Goal: Task Accomplishment & Management: Manage account settings

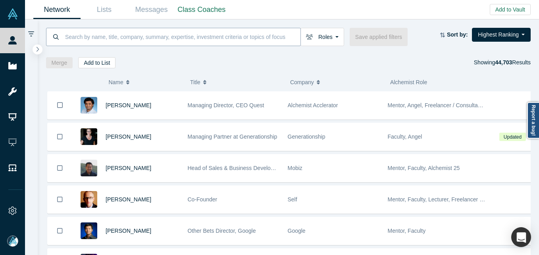
click at [81, 41] on input at bounding box center [182, 36] width 236 height 19
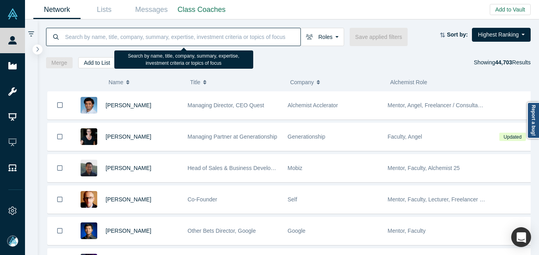
paste input "[PERSON_NAME] [PERSON_NAME]"
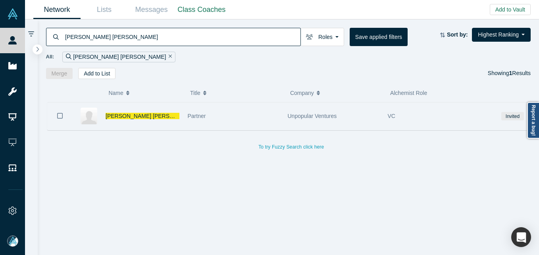
click at [175, 115] on div "[PERSON_NAME] [PERSON_NAME]" at bounding box center [142, 115] width 74 height 27
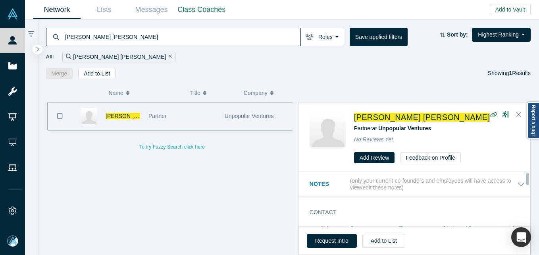
scroll to position [40, 0]
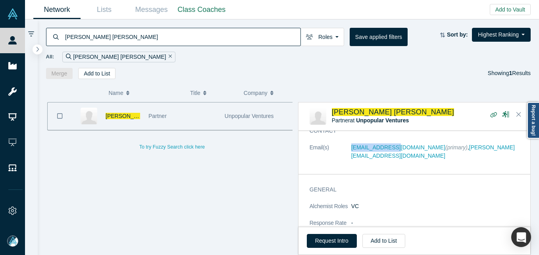
drag, startPoint x: 351, startPoint y: 146, endPoint x: 392, endPoint y: 151, distance: 41.1
click at [392, 151] on dl "Email(s) [EMAIL_ADDRESS][DOMAIN_NAME] (primary) , [PERSON_NAME][EMAIL_ADDRESS][…" at bounding box center [416, 155] width 215 height 25
copy dl "[EMAIL_ADDRESS][DOMAIN_NAME]"
click at [140, 40] on input "[PERSON_NAME] [PERSON_NAME]" at bounding box center [182, 36] width 236 height 19
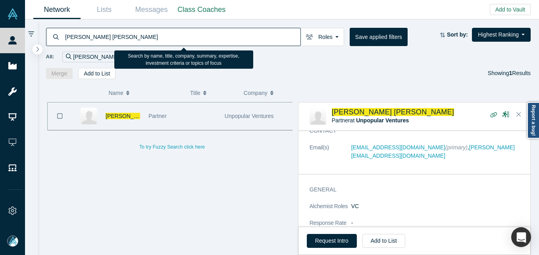
click at [140, 40] on input "[PERSON_NAME] [PERSON_NAME]" at bounding box center [182, 36] width 236 height 19
paste input "[PERSON_NAME]"
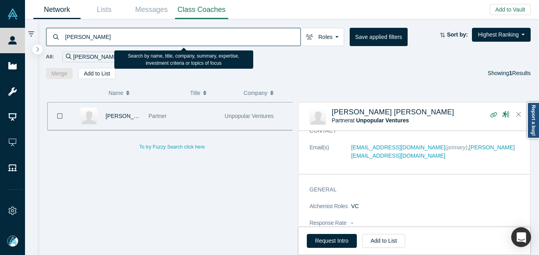
type input "[PERSON_NAME]"
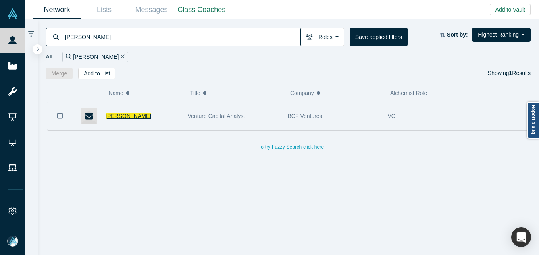
click at [123, 117] on span "[PERSON_NAME]" at bounding box center [128, 116] width 46 height 6
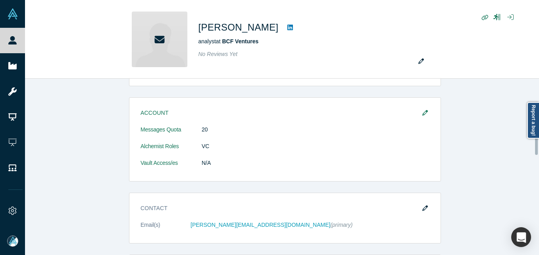
scroll to position [436, 0]
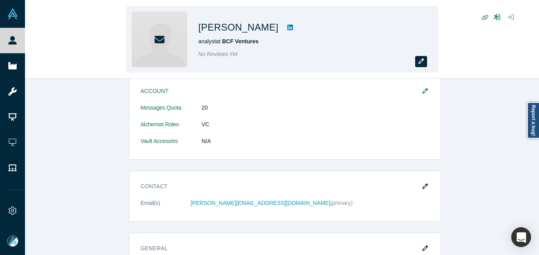
click at [421, 64] on icon "button" at bounding box center [421, 61] width 6 height 6
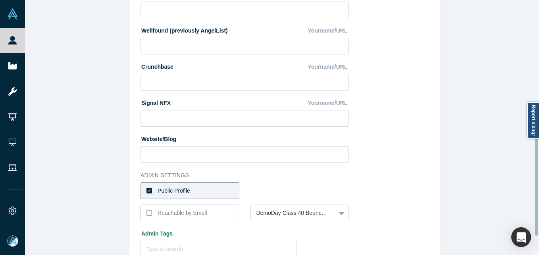
scroll to position [334, 0]
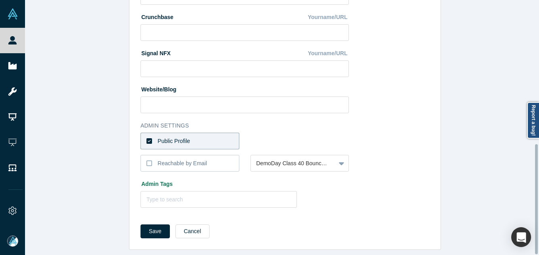
drag, startPoint x: 200, startPoint y: 134, endPoint x: 236, endPoint y: 134, distance: 36.5
click at [200, 134] on label "Public Profile" at bounding box center [189, 140] width 99 height 17
click at [0, 0] on input "Public Profile" at bounding box center [0, 0] width 0 height 0
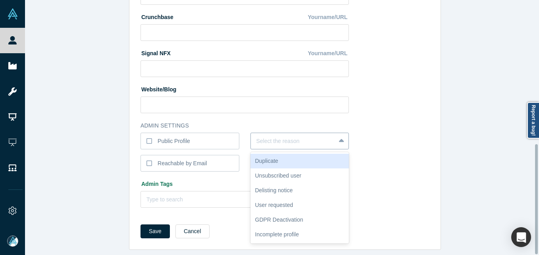
click at [259, 136] on div at bounding box center [293, 141] width 74 height 10
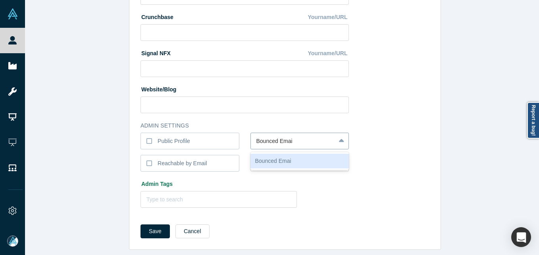
type input "Bounced Email"
click at [140, 224] on button "Save" at bounding box center [154, 231] width 29 height 14
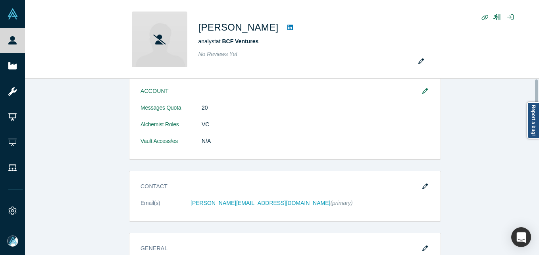
scroll to position [0, 0]
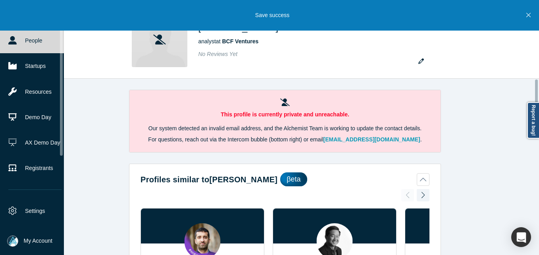
click at [22, 40] on link "People" at bounding box center [35, 40] width 70 height 25
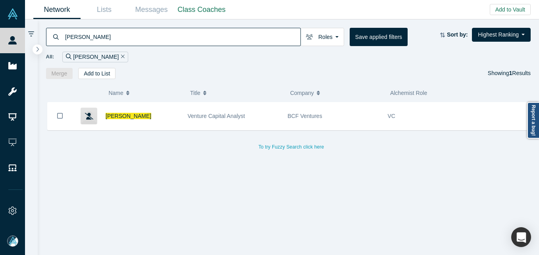
click at [194, 41] on input "[PERSON_NAME]" at bounding box center [182, 36] width 236 height 19
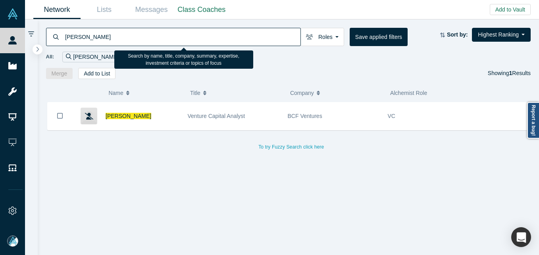
click at [194, 41] on input "[PERSON_NAME]" at bounding box center [182, 36] width 236 height 19
paste input "[PERSON_NAME]"
type input "[PERSON_NAME]"
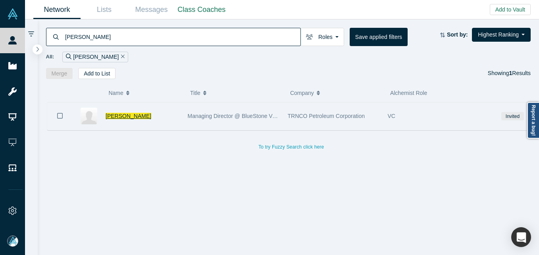
click at [130, 119] on span "[PERSON_NAME]" at bounding box center [128, 116] width 46 height 6
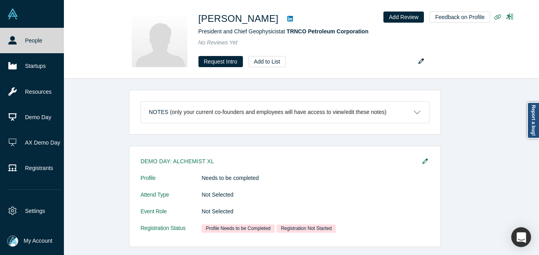
click at [20, 37] on link "People" at bounding box center [35, 40] width 70 height 25
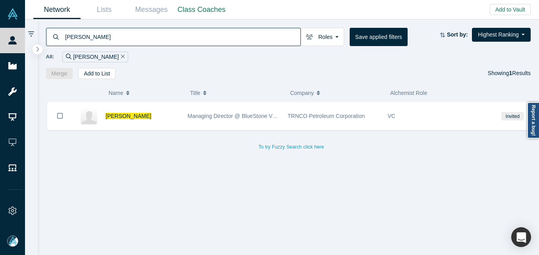
click at [162, 41] on input "[PERSON_NAME]" at bounding box center [182, 36] width 236 height 19
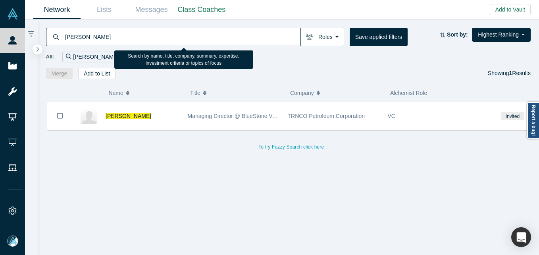
click at [162, 41] on input "[PERSON_NAME]" at bounding box center [182, 36] width 236 height 19
paste input "[PERSON_NAME]"
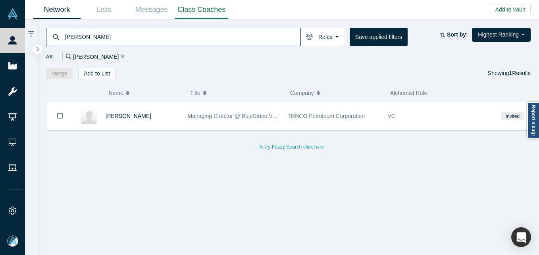
type input "[PERSON_NAME]"
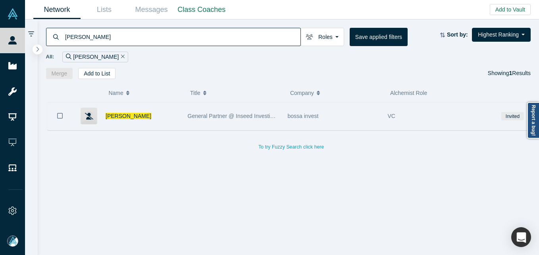
click at [151, 114] on div "[PERSON_NAME]" at bounding box center [142, 115] width 74 height 27
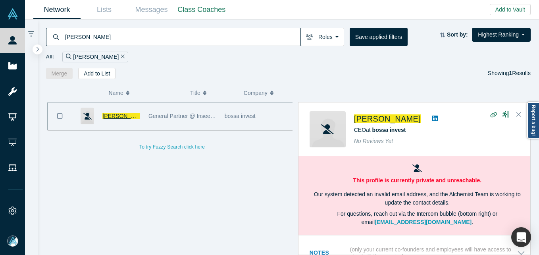
click at [116, 115] on span "[PERSON_NAME]" at bounding box center [125, 116] width 46 height 6
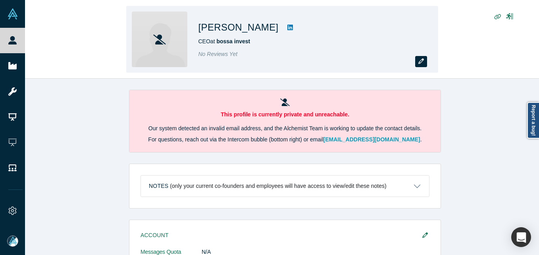
click at [418, 62] on icon "button" at bounding box center [421, 61] width 6 height 6
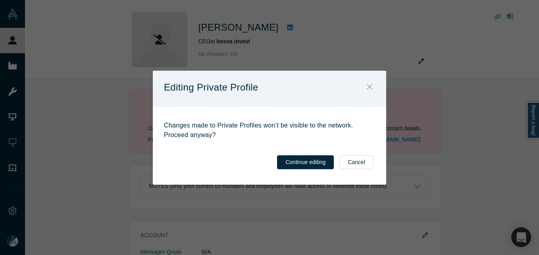
drag, startPoint x: 372, startPoint y: 86, endPoint x: 150, endPoint y: 71, distance: 222.2
click at [370, 85] on icon "Close" at bounding box center [369, 86] width 6 height 9
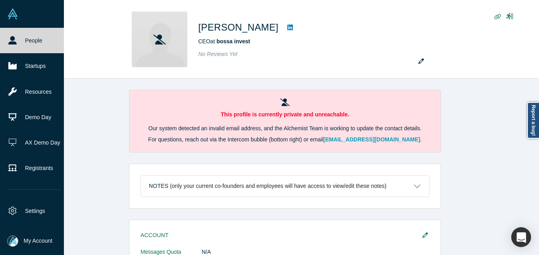
click at [16, 44] on link "People" at bounding box center [35, 40] width 70 height 25
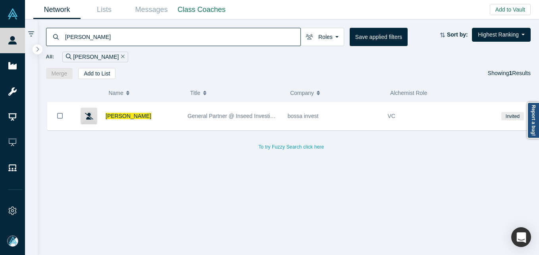
click at [167, 33] on input "[PERSON_NAME]" at bounding box center [182, 36] width 236 height 19
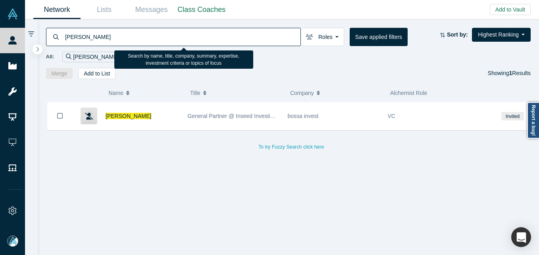
click at [167, 33] on input "[PERSON_NAME]" at bounding box center [182, 36] width 236 height 19
paste input "[PERSON_NAME]"
type input "[PERSON_NAME]"
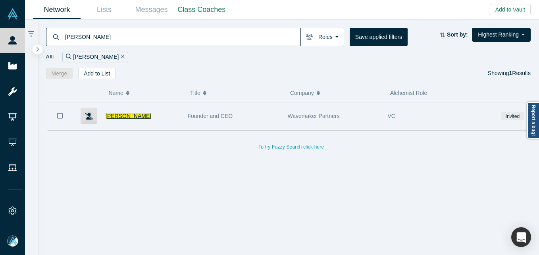
click at [111, 114] on span "[PERSON_NAME]" at bounding box center [128, 116] width 46 height 6
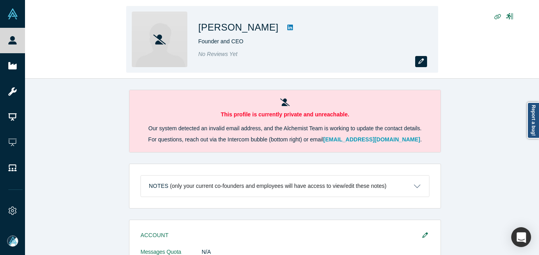
click at [420, 61] on icon "button" at bounding box center [421, 61] width 6 height 6
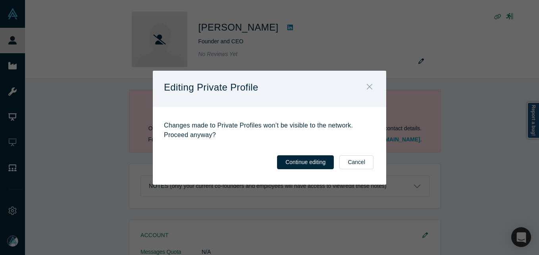
click at [368, 86] on icon "Close" at bounding box center [369, 86] width 6 height 9
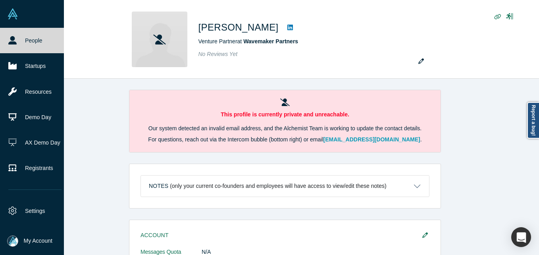
click at [17, 47] on link "People" at bounding box center [35, 40] width 70 height 25
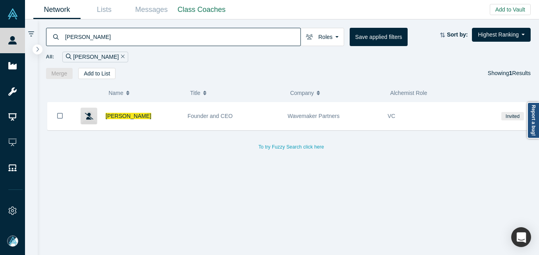
click at [198, 38] on input "[PERSON_NAME]" at bounding box center [182, 36] width 236 height 19
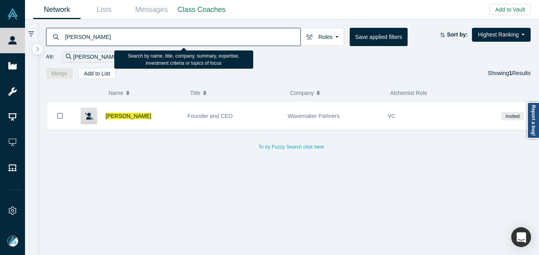
click at [198, 38] on input "[PERSON_NAME]" at bounding box center [182, 36] width 236 height 19
paste input "[PERSON_NAME]"
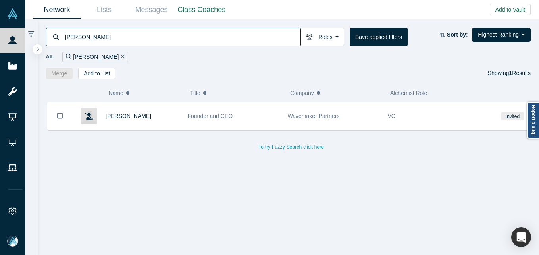
type input "[PERSON_NAME]"
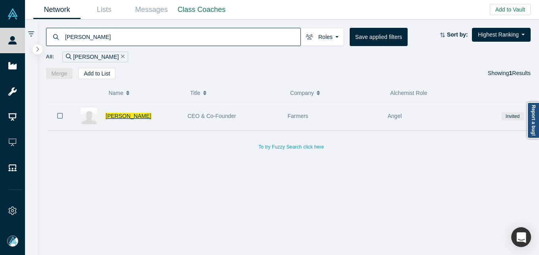
click at [133, 117] on span "[PERSON_NAME]" at bounding box center [128, 116] width 46 height 6
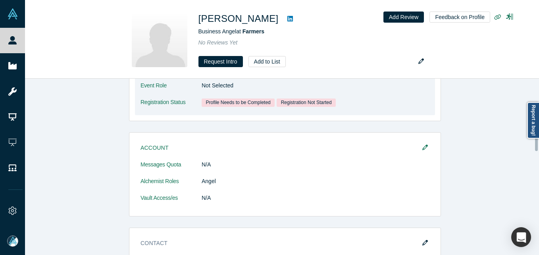
scroll to position [198, 0]
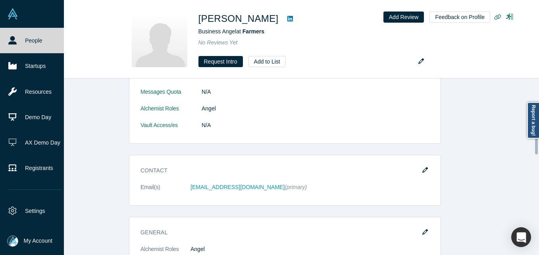
click at [13, 40] on icon at bounding box center [12, 40] width 8 height 8
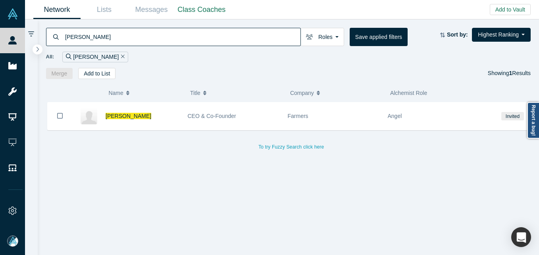
click at [109, 39] on input "[PERSON_NAME]" at bounding box center [182, 36] width 236 height 19
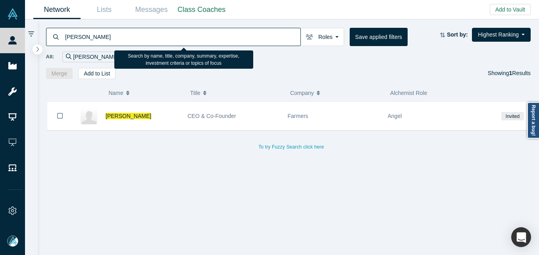
click at [109, 39] on input "[PERSON_NAME]" at bounding box center [182, 36] width 236 height 19
paste input "[PERSON_NAME]"
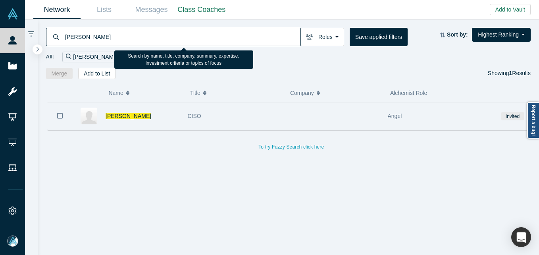
click at [175, 113] on div "[PERSON_NAME]" at bounding box center [142, 115] width 74 height 27
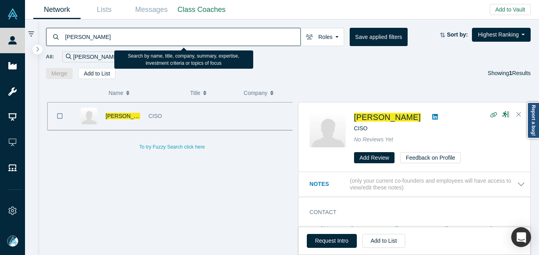
click at [195, 37] on input "[PERSON_NAME]" at bounding box center [182, 36] width 236 height 19
paste input "[PERSON_NAME]"
type input "[PERSON_NAME]"
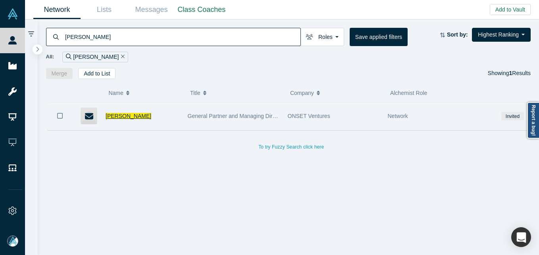
click at [133, 118] on span "[PERSON_NAME]" at bounding box center [128, 116] width 46 height 6
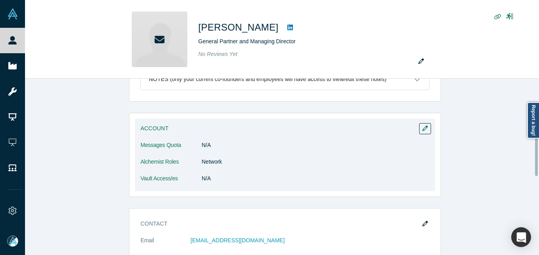
scroll to position [119, 0]
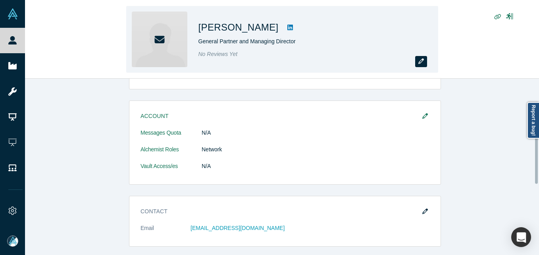
click at [423, 60] on icon "button" at bounding box center [421, 61] width 6 height 6
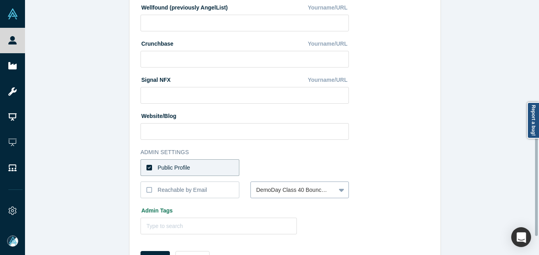
scroll to position [334, 0]
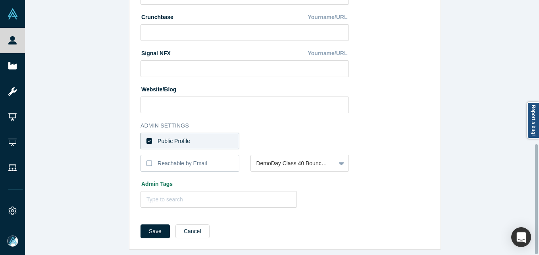
click at [217, 121] on h3 "Admin Settings" at bounding box center [244, 125] width 208 height 8
drag, startPoint x: 219, startPoint y: 130, endPoint x: 236, endPoint y: 129, distance: 17.1
click at [218, 132] on label "Public Profile" at bounding box center [189, 140] width 99 height 17
click at [0, 0] on input "Public Profile" at bounding box center [0, 0] width 0 height 0
click at [267, 132] on div "Select the reason" at bounding box center [299, 140] width 99 height 17
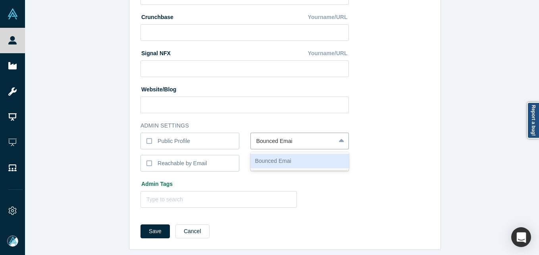
type input "Bounced Email"
click at [140, 224] on button "Save" at bounding box center [154, 231] width 29 height 14
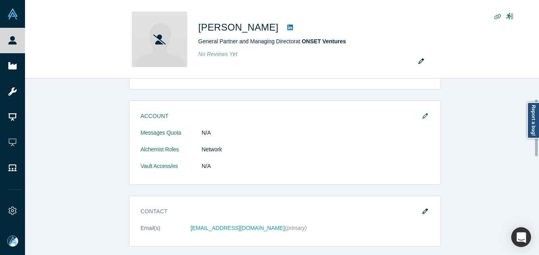
scroll to position [0, 0]
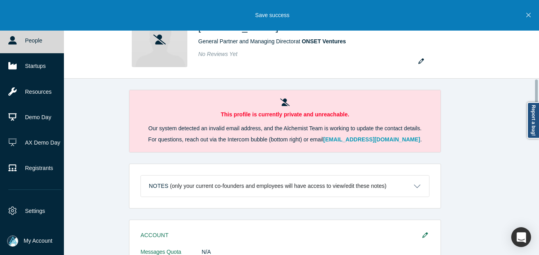
click at [14, 40] on icon at bounding box center [12, 40] width 8 height 8
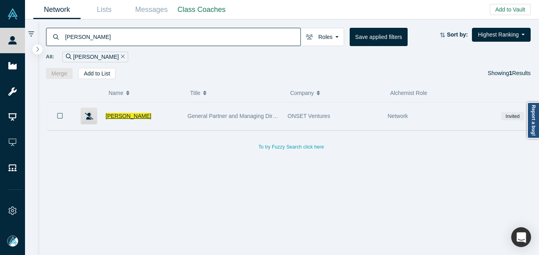
click at [119, 117] on span "[PERSON_NAME]" at bounding box center [128, 116] width 46 height 6
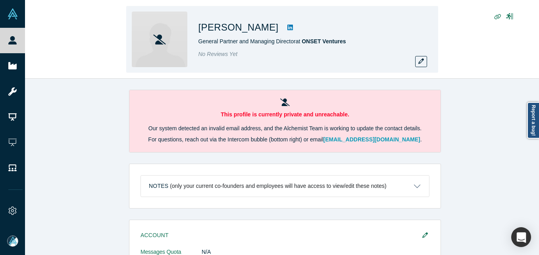
click at [418, 55] on div "No Reviews Yet" at bounding box center [309, 54] width 222 height 8
click at [421, 59] on icon "button" at bounding box center [421, 61] width 6 height 6
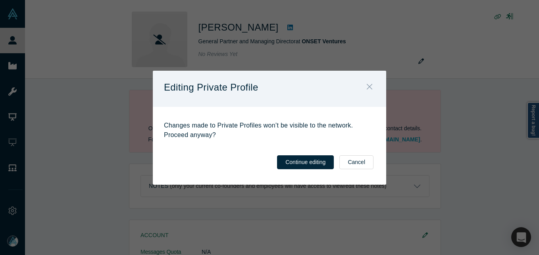
click at [367, 92] on button "Close" at bounding box center [369, 87] width 17 height 17
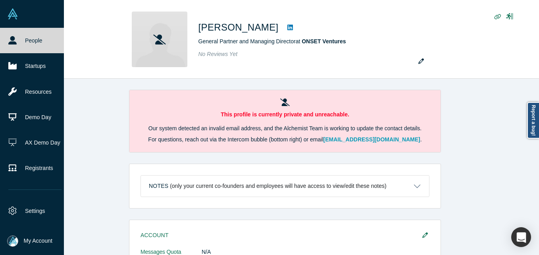
click at [8, 40] on icon at bounding box center [12, 40] width 8 height 8
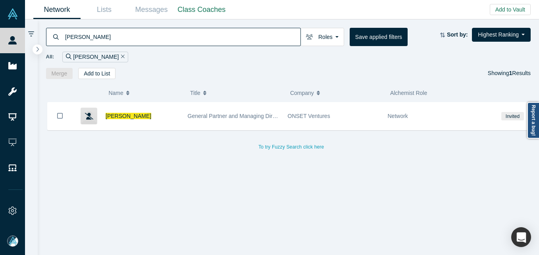
click at [190, 37] on input "[PERSON_NAME]" at bounding box center [182, 36] width 236 height 19
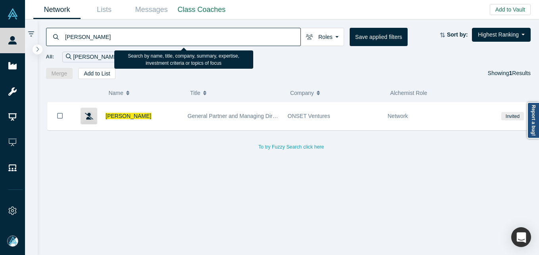
click at [190, 37] on input "[PERSON_NAME]" at bounding box center [182, 36] width 236 height 19
paste input "ick [PERSON_NAME]"
type input "[PERSON_NAME]"
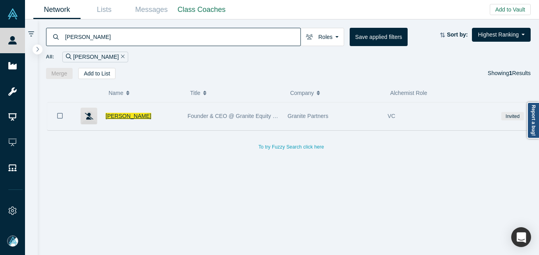
click at [118, 118] on span "[PERSON_NAME]" at bounding box center [128, 116] width 46 height 6
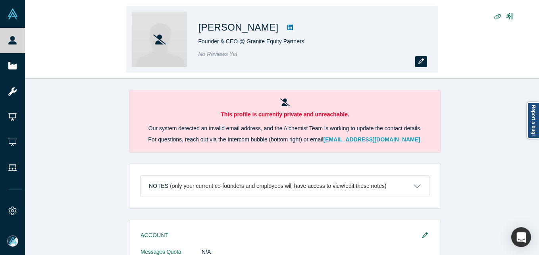
click at [423, 60] on icon "button" at bounding box center [421, 61] width 6 height 6
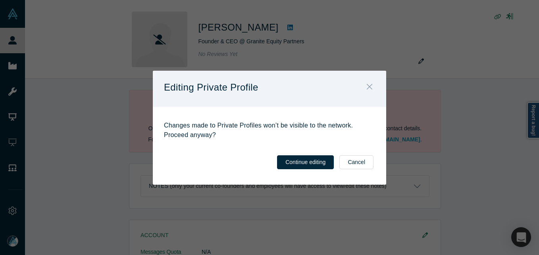
click at [367, 81] on button "Close" at bounding box center [369, 87] width 17 height 17
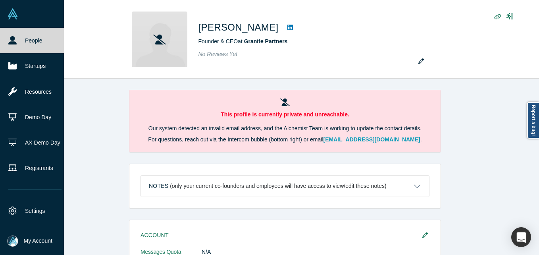
drag, startPoint x: 13, startPoint y: 39, endPoint x: 21, endPoint y: 42, distance: 8.5
click at [11, 38] on icon at bounding box center [12, 40] width 8 height 8
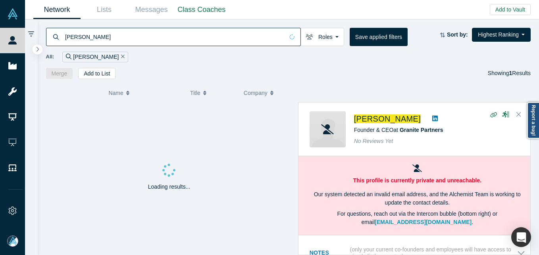
click at [120, 43] on input "[PERSON_NAME]" at bounding box center [173, 36] width 219 height 19
click at [119, 43] on input "[PERSON_NAME]" at bounding box center [173, 36] width 219 height 19
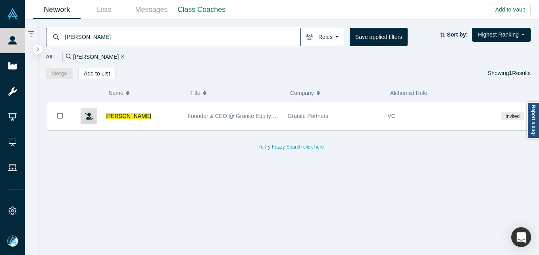
click at [119, 43] on input "[PERSON_NAME]" at bounding box center [182, 36] width 236 height 19
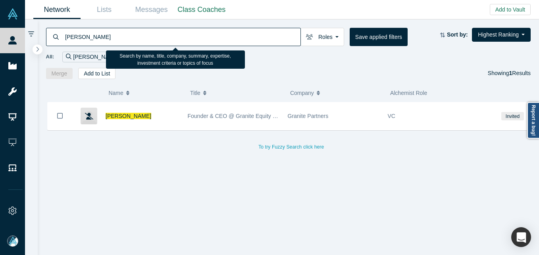
paste input "[PERSON_NAME]"
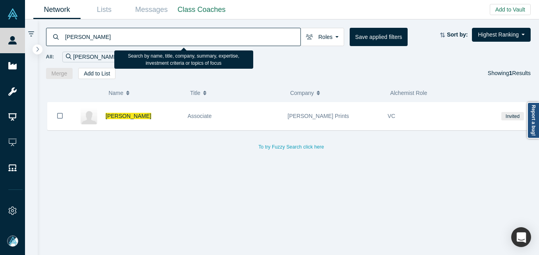
click at [150, 43] on input "[PERSON_NAME]" at bounding box center [182, 36] width 236 height 19
paste input "[PERSON_NAME]"
type input "[PERSON_NAME]"
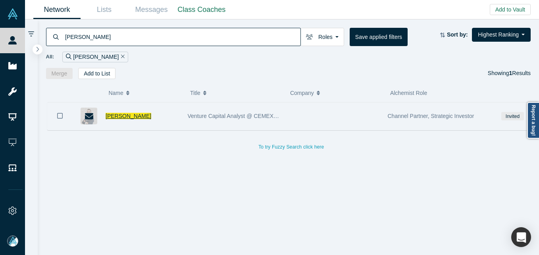
click at [122, 117] on span "[PERSON_NAME]" at bounding box center [128, 116] width 46 height 6
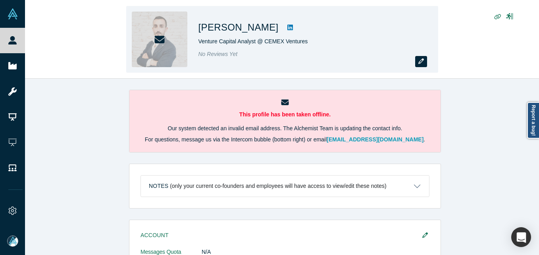
click at [416, 58] on button "button" at bounding box center [421, 61] width 12 height 11
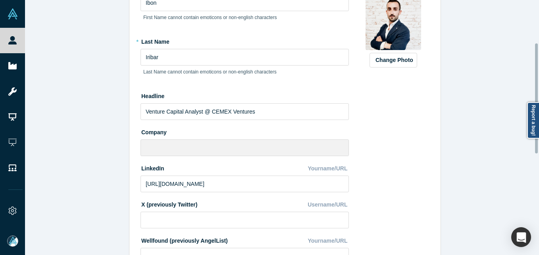
scroll to position [238, 0]
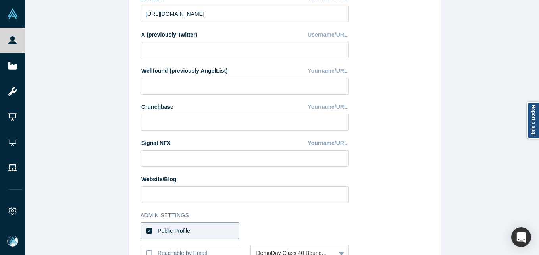
click at [208, 240] on div "* First Name Ibon First Name cannot contain emoticons or non-english characters…" at bounding box center [248, 57] width 217 height 492
click at [226, 234] on label "Public Profile" at bounding box center [189, 230] width 99 height 17
click at [0, 0] on input "Public Profile" at bounding box center [0, 0] width 0 height 0
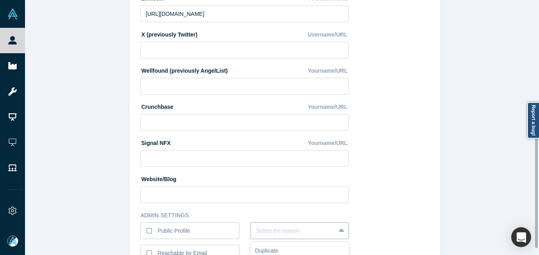
click at [280, 232] on div "6 results available. Use Up and Down to choose options, press Enter to select t…" at bounding box center [299, 230] width 99 height 17
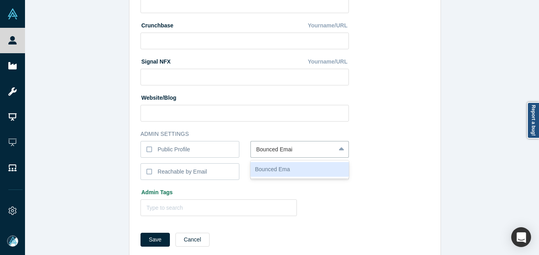
type input "Bounced Email"
click at [140, 232] on button "Save" at bounding box center [154, 239] width 29 height 14
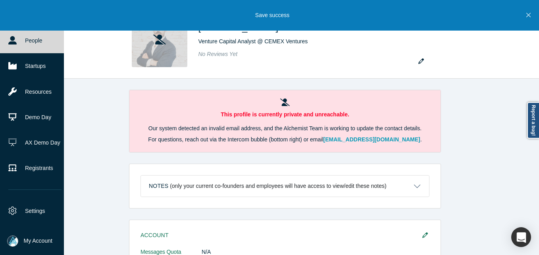
click at [15, 42] on icon at bounding box center [12, 40] width 8 height 8
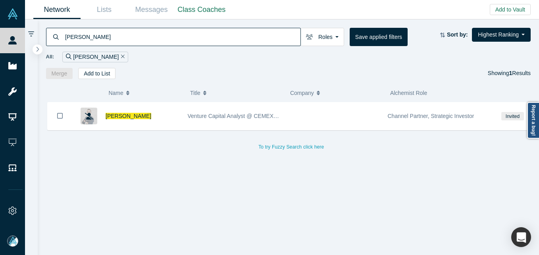
click at [132, 32] on input "[PERSON_NAME]" at bounding box center [182, 36] width 236 height 19
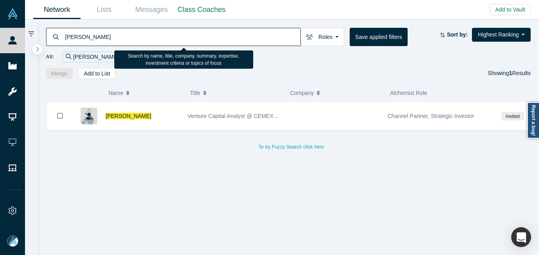
click at [131, 32] on input "[PERSON_NAME]" at bounding box center [182, 36] width 236 height 19
drag, startPoint x: 131, startPoint y: 32, endPoint x: 137, endPoint y: 25, distance: 8.4
click at [131, 31] on input "[PERSON_NAME]" at bounding box center [182, 36] width 236 height 19
paste input "[PERSON_NAME]"
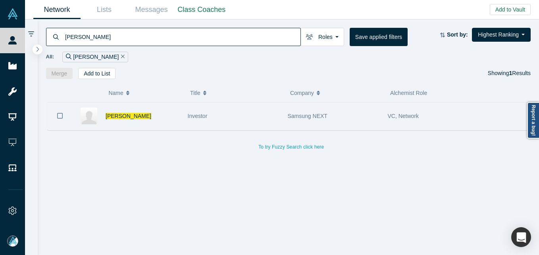
click at [171, 117] on div "[PERSON_NAME]" at bounding box center [142, 115] width 74 height 27
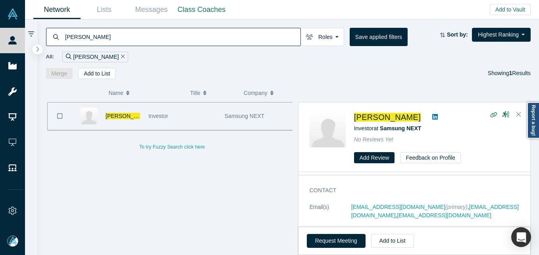
scroll to position [40, 0]
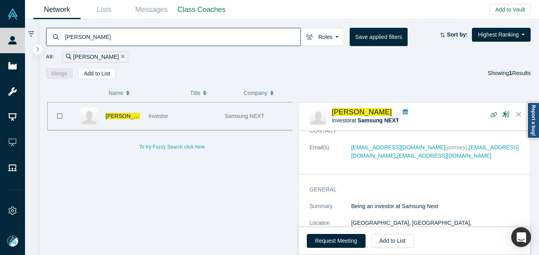
click at [148, 31] on input "[PERSON_NAME]" at bounding box center [182, 36] width 236 height 19
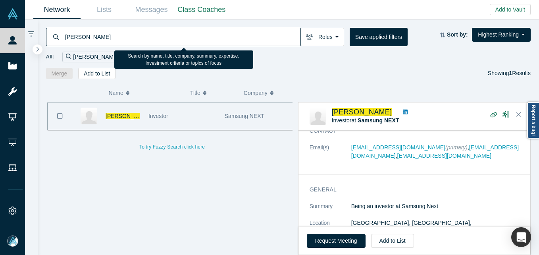
click at [148, 31] on input "[PERSON_NAME]" at bounding box center [182, 36] width 236 height 19
paste input "[PERSON_NAME]"
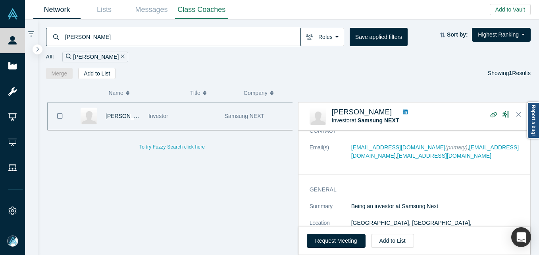
type input "[PERSON_NAME]"
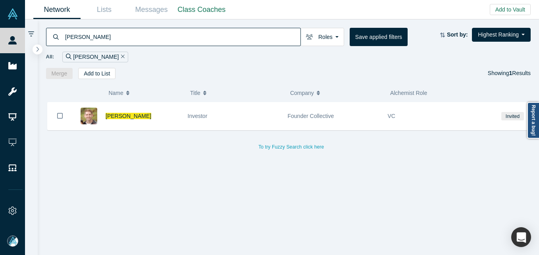
click at [216, 34] on input "[PERSON_NAME]" at bounding box center [182, 36] width 236 height 19
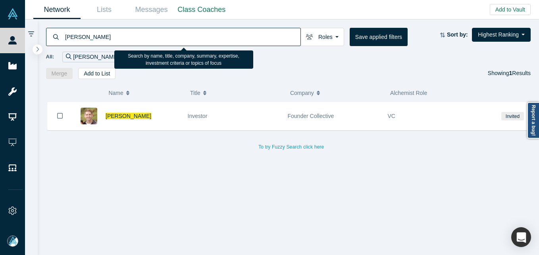
click at [216, 34] on input "[PERSON_NAME]" at bounding box center [182, 36] width 236 height 19
paste input "[PERSON_NAME]"
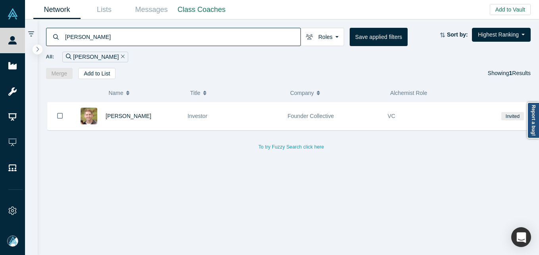
type input "[PERSON_NAME]"
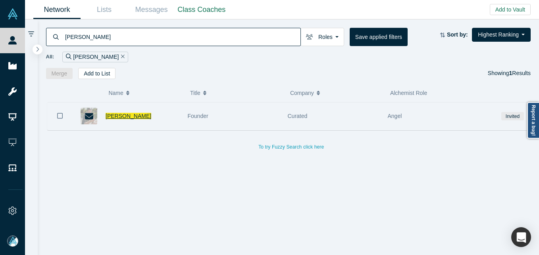
click at [129, 115] on span "[PERSON_NAME]" at bounding box center [128, 116] width 46 height 6
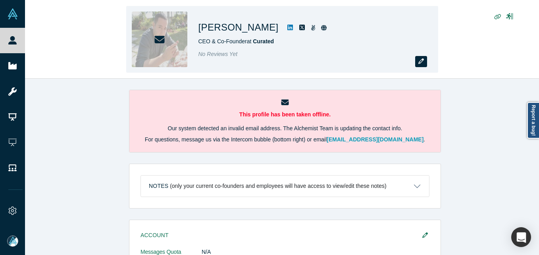
click at [421, 56] on button "button" at bounding box center [421, 61] width 12 height 11
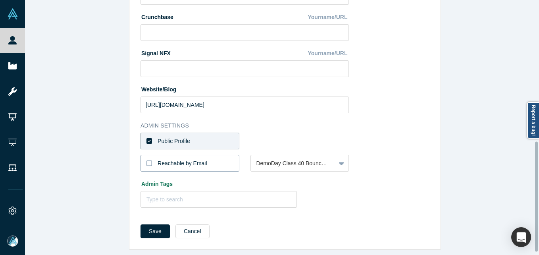
scroll to position [334, 0]
click at [180, 137] on div "Public Profile" at bounding box center [173, 141] width 33 height 8
click at [0, 0] on input "Public Profile" at bounding box center [0, 0] width 0 height 0
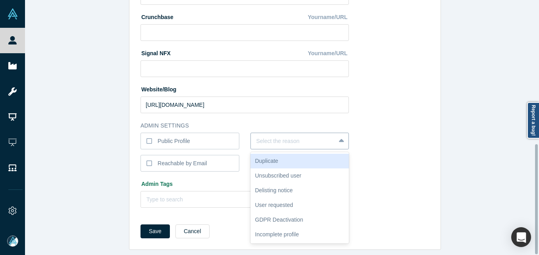
click at [270, 136] on div at bounding box center [293, 141] width 74 height 10
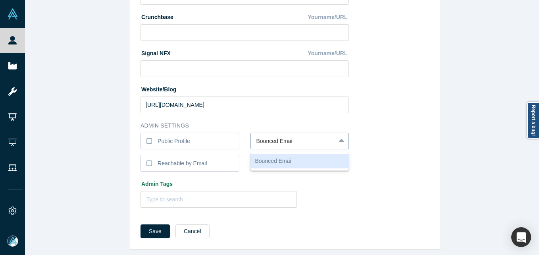
type input "Bounced Email"
click at [140, 224] on button "Save" at bounding box center [154, 231] width 29 height 14
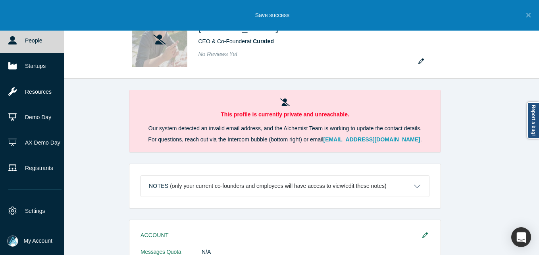
click at [13, 38] on icon at bounding box center [12, 40] width 8 height 8
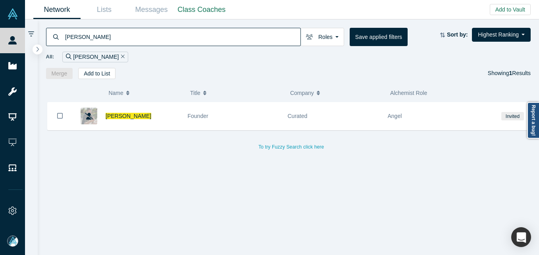
click at [155, 34] on input "[PERSON_NAME]" at bounding box center [182, 36] width 236 height 19
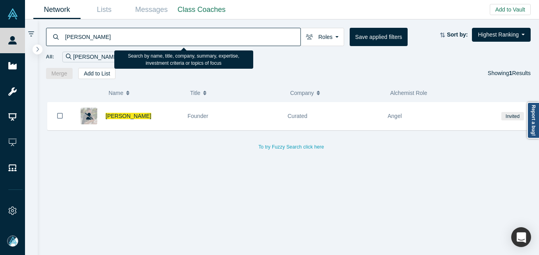
click at [155, 34] on input "[PERSON_NAME]" at bounding box center [182, 36] width 236 height 19
paste input "[PERSON_NAME]"
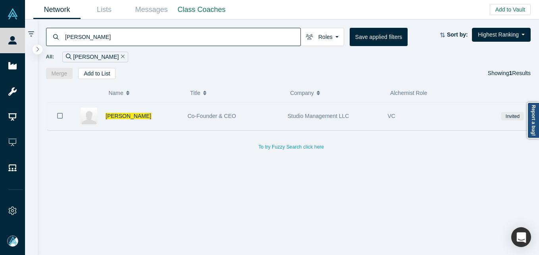
click at [144, 114] on div "[PERSON_NAME]" at bounding box center [142, 115] width 74 height 27
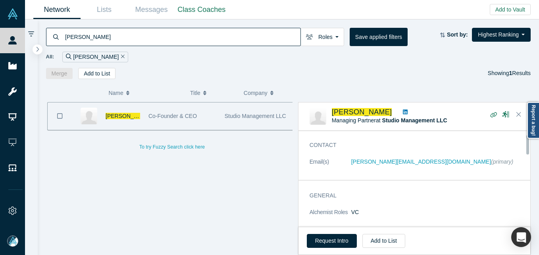
scroll to position [40, 0]
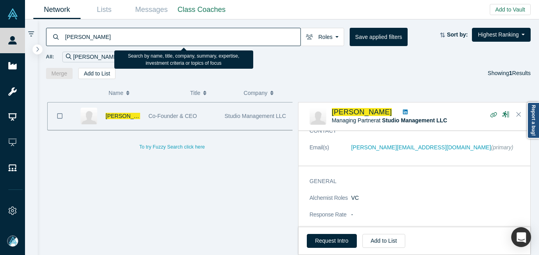
click at [208, 29] on input "[PERSON_NAME]" at bounding box center [182, 36] width 236 height 19
click at [192, 44] on input "[PERSON_NAME]" at bounding box center [182, 36] width 236 height 19
click at [194, 39] on input "[PERSON_NAME]" at bounding box center [182, 36] width 236 height 19
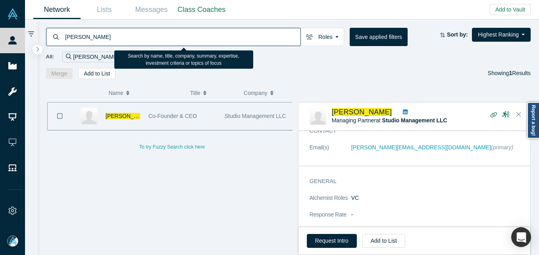
click at [194, 39] on input "[PERSON_NAME]" at bounding box center [182, 36] width 236 height 19
paste input "[PERSON_NAME]"
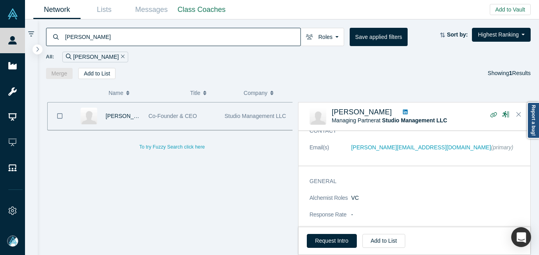
type input "[PERSON_NAME]"
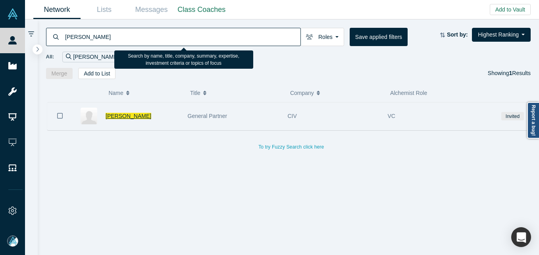
click at [125, 115] on span "[PERSON_NAME]" at bounding box center [128, 116] width 46 height 6
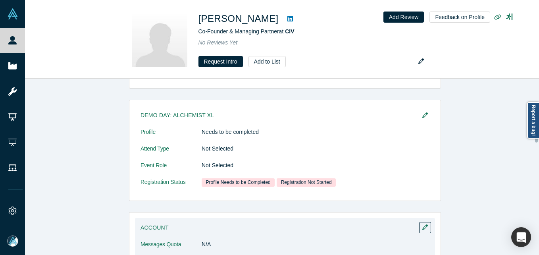
scroll to position [159, 0]
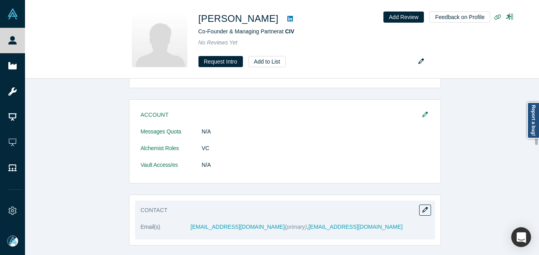
click at [428, 210] on div "Contact Email(s) [EMAIL_ADDRESS][DOMAIN_NAME] (primary) , [EMAIL_ADDRESS][DOMAI…" at bounding box center [285, 219] width 300 height 39
click at [422, 207] on icon "button" at bounding box center [425, 210] width 6 height 6
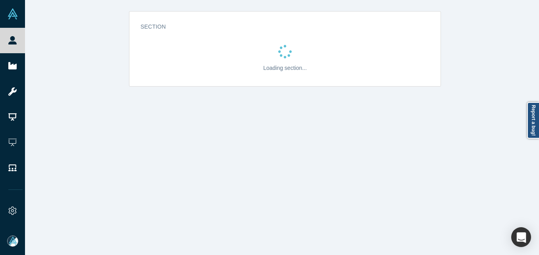
scroll to position [0, 0]
select select "US"
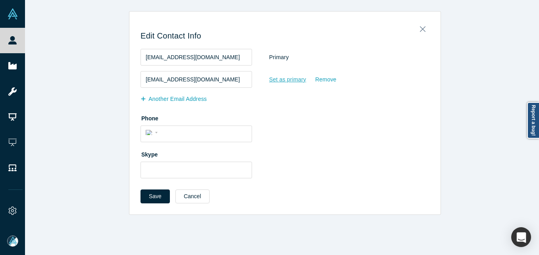
click at [280, 79] on div "Set as primary" at bounding box center [288, 80] width 38 height 14
click at [0, 0] on input "Set as primary" at bounding box center [0, 0] width 0 height 0
click at [163, 197] on button "Save" at bounding box center [154, 196] width 29 height 14
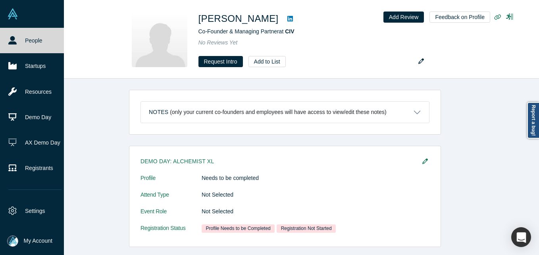
drag, startPoint x: 29, startPoint y: 35, endPoint x: 23, endPoint y: 35, distance: 6.7
click at [28, 35] on div "[PERSON_NAME] Co-Founder & Managing Partner at CIV No Reviews Yet Request Intro…" at bounding box center [282, 39] width 514 height 78
click at [23, 35] on link "People" at bounding box center [35, 40] width 70 height 25
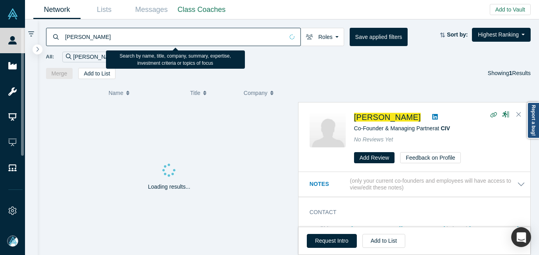
click at [133, 40] on input "[PERSON_NAME]" at bounding box center [173, 36] width 219 height 19
paste input "rnoldo Matheus"
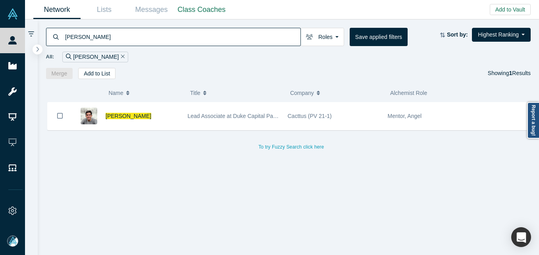
click at [201, 34] on input "[PERSON_NAME]" at bounding box center [182, 36] width 236 height 19
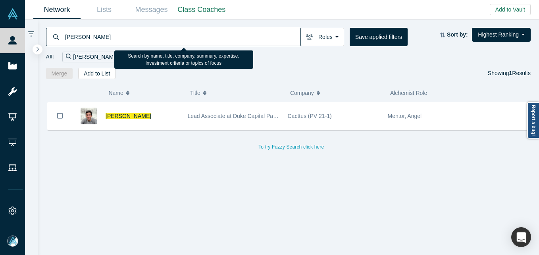
click at [201, 34] on input "[PERSON_NAME]" at bounding box center [182, 36] width 236 height 19
paste input "[PERSON_NAME]"
type input "[PERSON_NAME]"
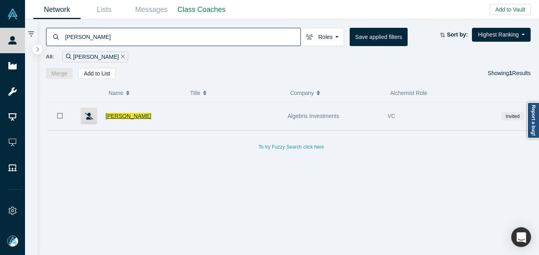
click at [115, 119] on span "[PERSON_NAME]" at bounding box center [128, 116] width 46 height 6
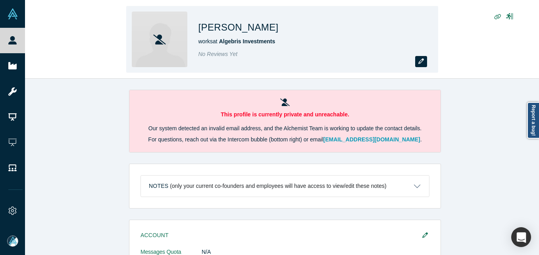
click at [416, 60] on button "button" at bounding box center [421, 61] width 12 height 11
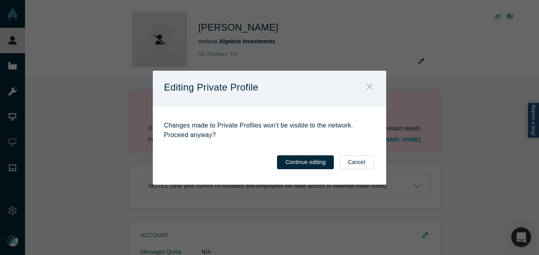
click at [370, 81] on button "Close" at bounding box center [369, 87] width 17 height 17
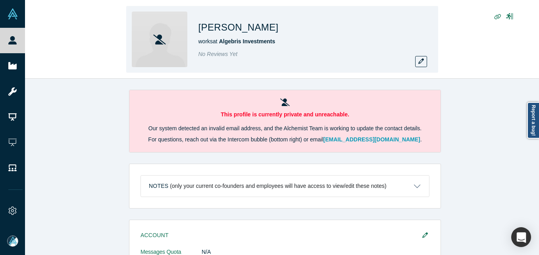
click at [417, 54] on div "No Reviews Yet" at bounding box center [309, 54] width 222 height 8
click at [420, 56] on button "button" at bounding box center [421, 61] width 12 height 11
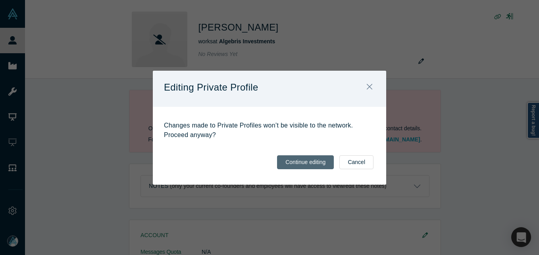
click at [305, 159] on button "Continue editing" at bounding box center [305, 162] width 57 height 14
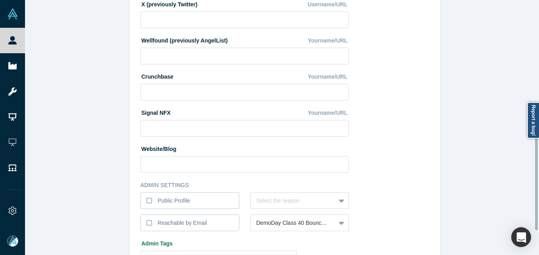
scroll to position [278, 0]
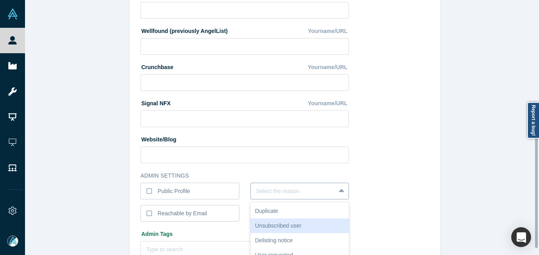
click at [284, 189] on div "6 results available. Use Up and Down to choose options, press Enter to select t…" at bounding box center [299, 190] width 99 height 17
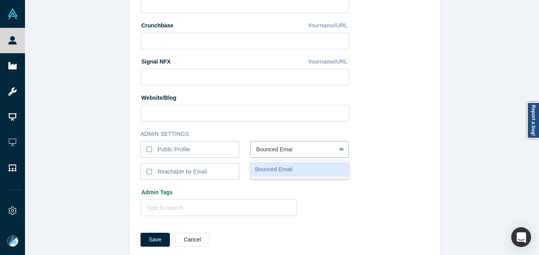
type input "Bounced Email"
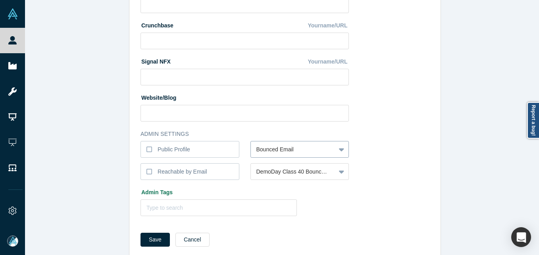
click at [140, 232] on button "Save" at bounding box center [154, 239] width 29 height 14
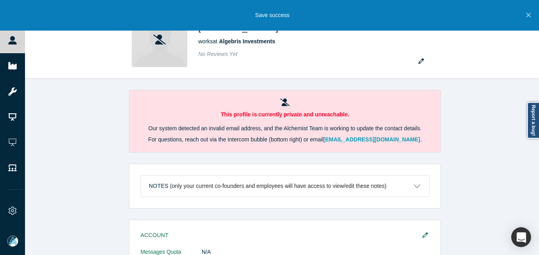
drag, startPoint x: 6, startPoint y: 35, endPoint x: 269, endPoint y: 0, distance: 265.6
click at [6, 35] on link "People" at bounding box center [15, 40] width 31 height 25
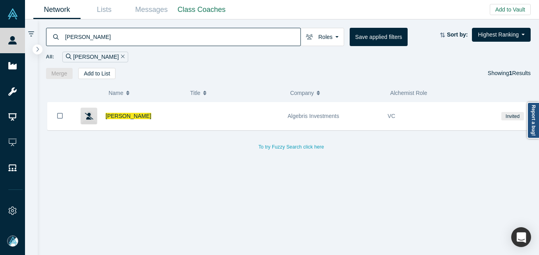
click at [139, 38] on input "[PERSON_NAME]" at bounding box center [182, 36] width 236 height 19
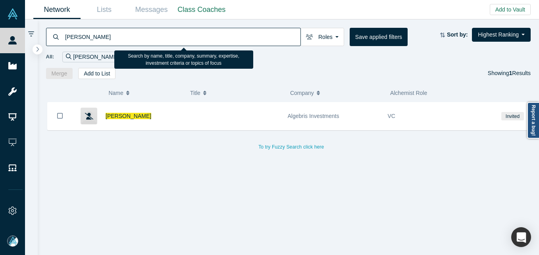
click at [139, 38] on input "[PERSON_NAME]" at bounding box center [182, 36] width 236 height 19
paste input "[PERSON_NAME]"
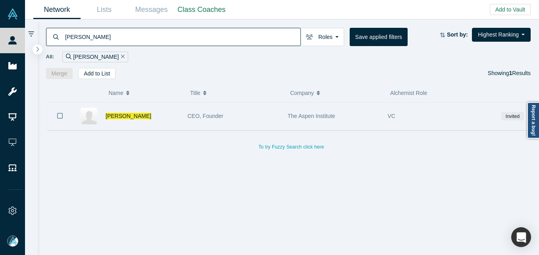
click at [160, 119] on div "[PERSON_NAME]" at bounding box center [142, 115] width 74 height 27
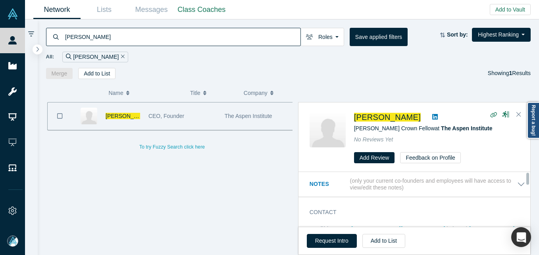
scroll to position [40, 0]
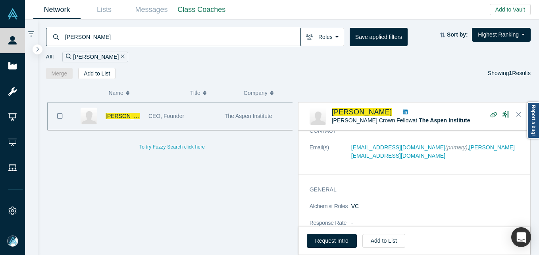
click at [166, 38] on input "[PERSON_NAME]" at bounding box center [182, 36] width 236 height 19
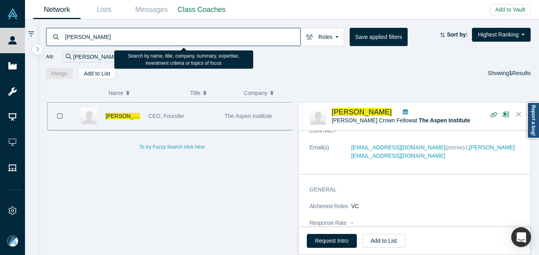
click at [166, 38] on input "[PERSON_NAME]" at bounding box center [182, 36] width 236 height 19
paste input "[PERSON_NAME]"
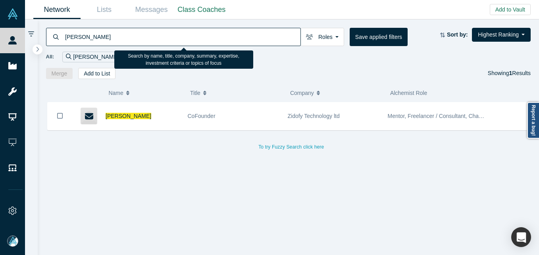
click at [99, 41] on input "[PERSON_NAME]" at bounding box center [182, 36] width 236 height 19
paste input "[PERSON_NAME]"
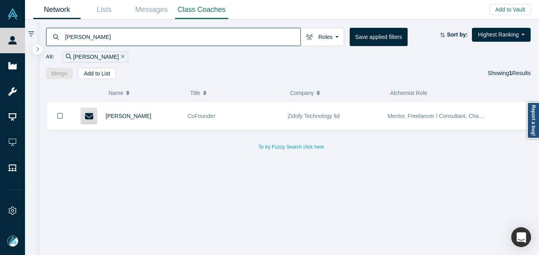
type input "[PERSON_NAME]"
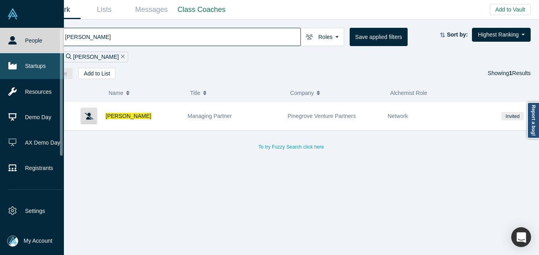
click at [17, 65] on link "Startups" at bounding box center [35, 65] width 70 height 25
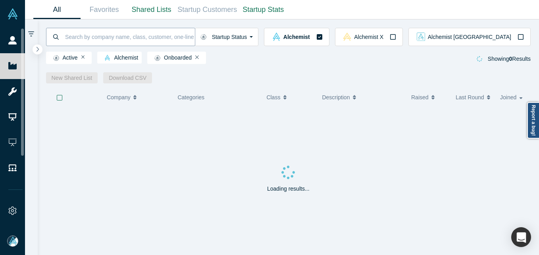
click at [123, 41] on input at bounding box center [129, 36] width 130 height 19
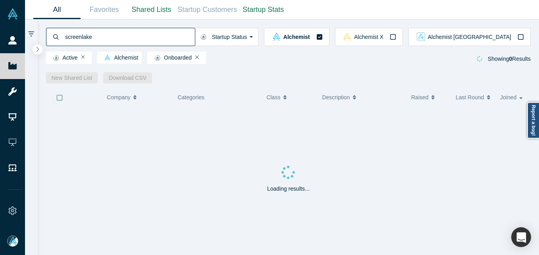
type input "screenlake"
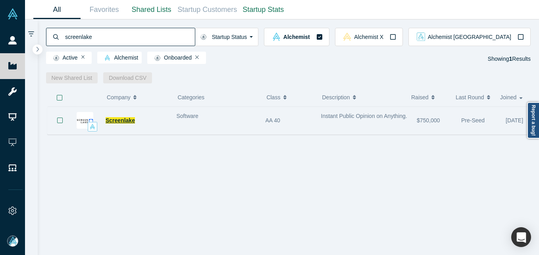
click at [116, 121] on span "Screenlake" at bounding box center [119, 120] width 29 height 6
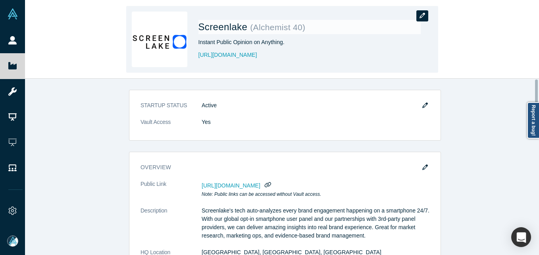
click at [423, 15] on icon "button" at bounding box center [422, 16] width 6 height 6
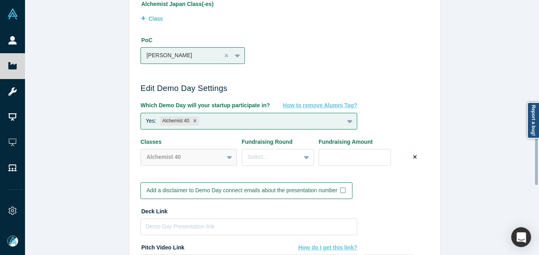
scroll to position [635, 0]
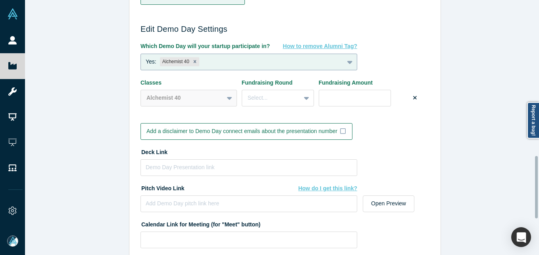
click at [258, 58] on div "Yes: Alchemist 40" at bounding box center [242, 62] width 203 height 13
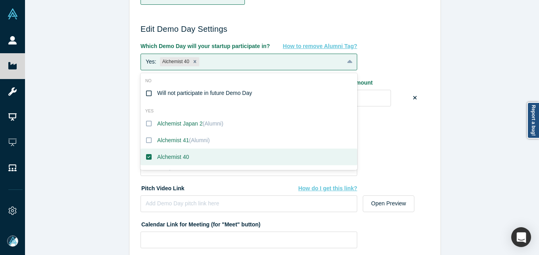
click at [201, 96] on div "Will not participate in future Demo Day" at bounding box center [204, 93] width 95 height 8
click at [0, 0] on input "Will not participate in future Demo Day" at bounding box center [0, 0] width 0 height 0
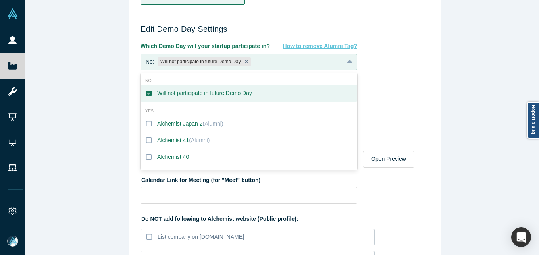
click at [102, 126] on div "Edit Company Profile * Name Screenlake Name cannot contain emoticons Your curre…" at bounding box center [285, 130] width 520 height 261
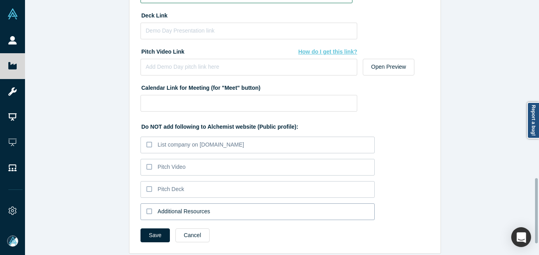
scroll to position [737, 0]
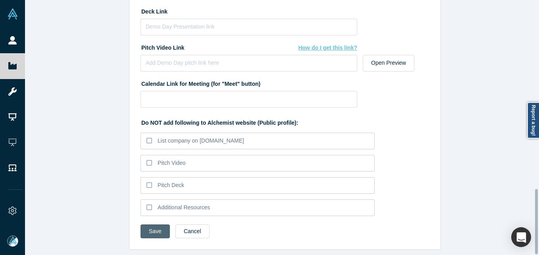
click at [148, 224] on button "Save" at bounding box center [154, 231] width 29 height 14
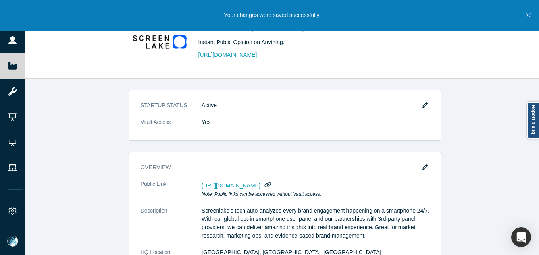
click at [527, 17] on icon "Close" at bounding box center [528, 15] width 4 height 7
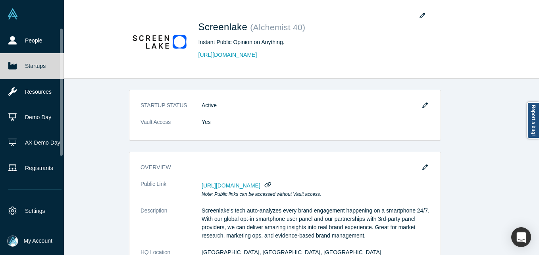
click at [25, 67] on link "Startups" at bounding box center [35, 65] width 70 height 25
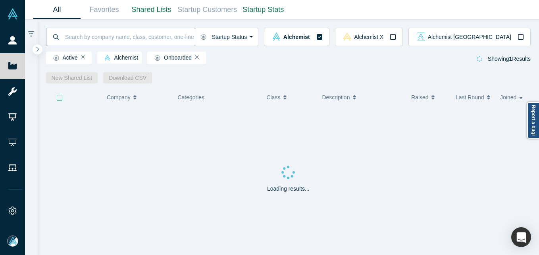
click at [151, 33] on input at bounding box center [129, 36] width 130 height 19
type input "buoy-fish"
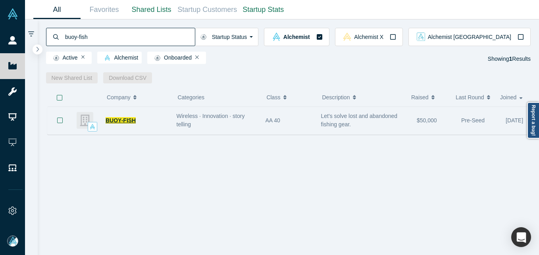
click at [111, 118] on span "BUOY-FISH" at bounding box center [120, 120] width 30 height 6
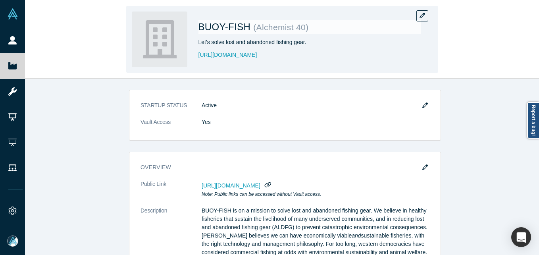
click at [434, 13] on div "BUOY-FISH ( Alchemist 40 ) Let's solve lost and abandoned fishing gear. [URL][D…" at bounding box center [282, 39] width 312 height 67
click at [424, 16] on icon "button" at bounding box center [422, 16] width 6 height 6
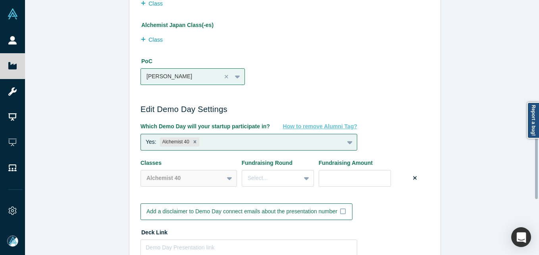
scroll to position [555, 0]
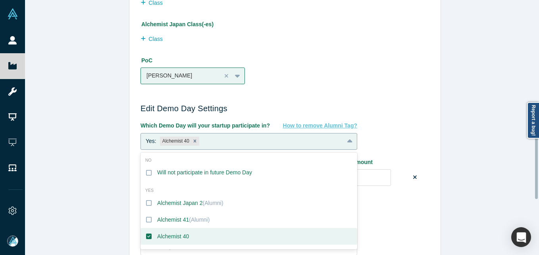
click at [223, 136] on div "Yes: Alchemist 40" at bounding box center [242, 141] width 203 height 13
click at [149, 173] on label "Will not participate in future Demo Day" at bounding box center [248, 172] width 217 height 17
click at [0, 0] on input "Will not participate in future Demo Day" at bounding box center [0, 0] width 0 height 0
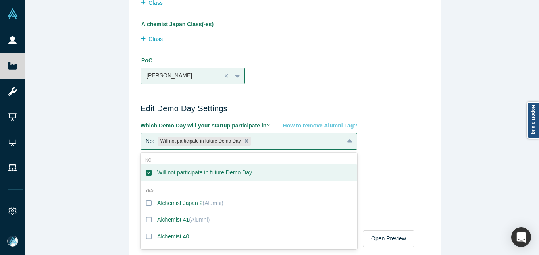
click at [89, 176] on div "Edit Company Profile * Name [PERSON_NAME]-FISH Name cannot contain emoticons Yo…" at bounding box center [285, 130] width 520 height 261
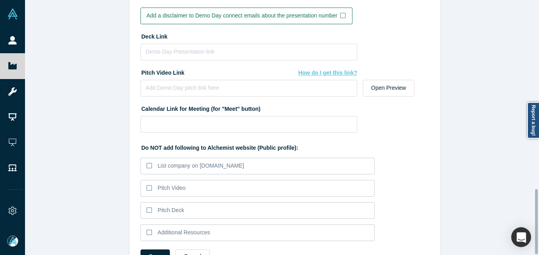
scroll to position [737, 0]
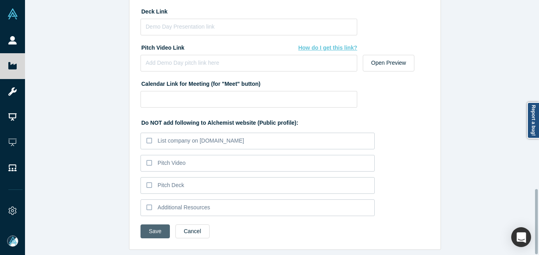
click at [143, 224] on button "Save" at bounding box center [154, 231] width 29 height 14
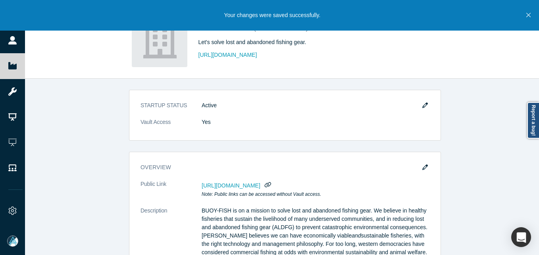
click at [526, 9] on button "Close" at bounding box center [528, 15] width 10 height 31
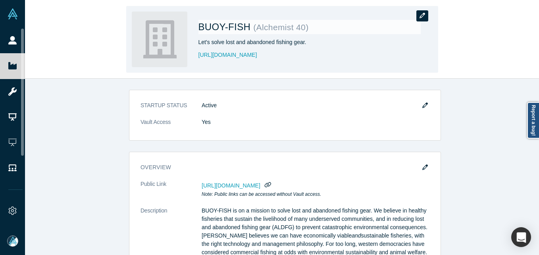
click at [427, 16] on button "button" at bounding box center [422, 15] width 12 height 11
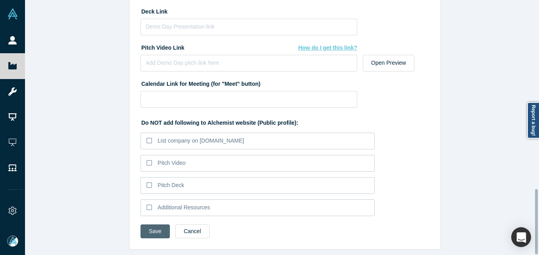
click at [153, 227] on button "Save" at bounding box center [154, 231] width 29 height 14
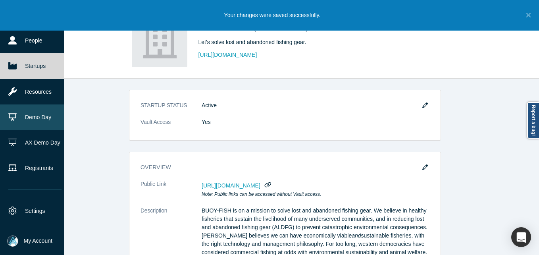
click at [31, 111] on link "Demo Day" at bounding box center [35, 116] width 70 height 25
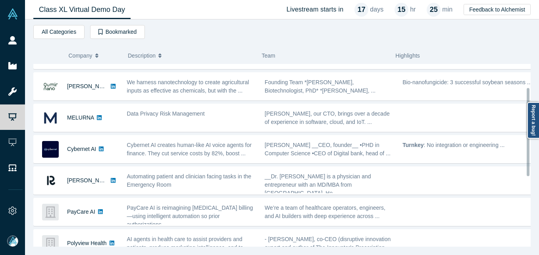
scroll to position [40, 0]
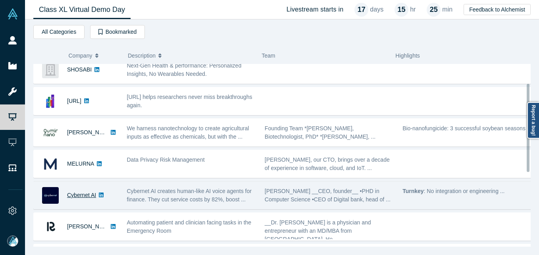
click at [77, 193] on link "Cybernet AI" at bounding box center [81, 195] width 29 height 6
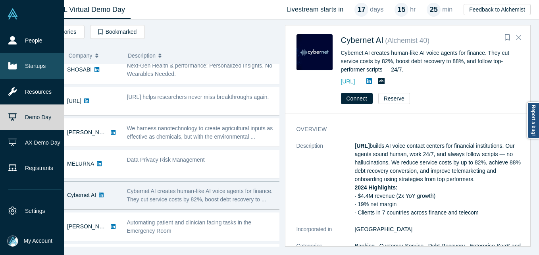
drag, startPoint x: 26, startPoint y: 60, endPoint x: 44, endPoint y: 63, distance: 18.6
click at [26, 60] on link "Startups" at bounding box center [35, 65] width 70 height 25
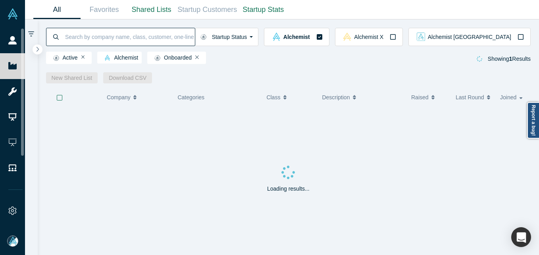
click at [137, 28] on input at bounding box center [129, 36] width 130 height 19
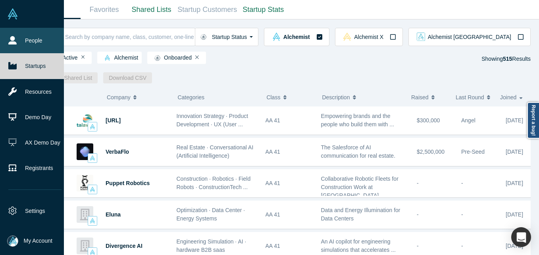
click at [30, 37] on link "People" at bounding box center [35, 40] width 70 height 25
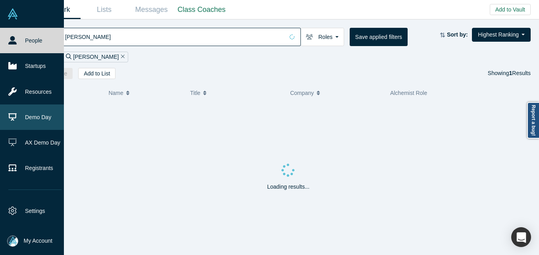
click at [32, 110] on link "Demo Day" at bounding box center [35, 116] width 70 height 25
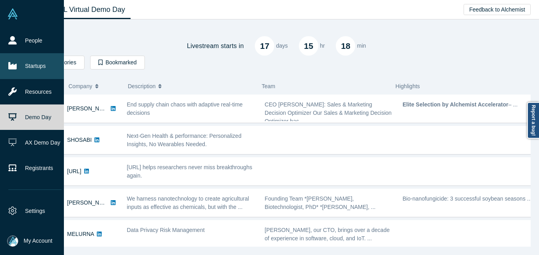
drag, startPoint x: 25, startPoint y: 59, endPoint x: 18, endPoint y: 65, distance: 9.1
click at [25, 59] on link "Startups" at bounding box center [35, 65] width 70 height 25
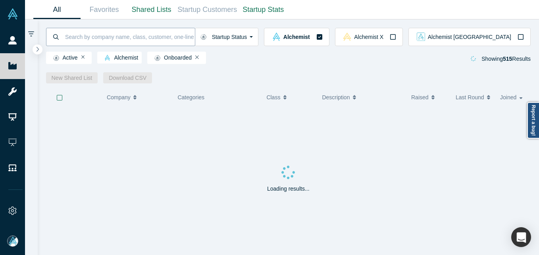
click at [195, 36] on input at bounding box center [129, 36] width 130 height 19
type input "cybernet"
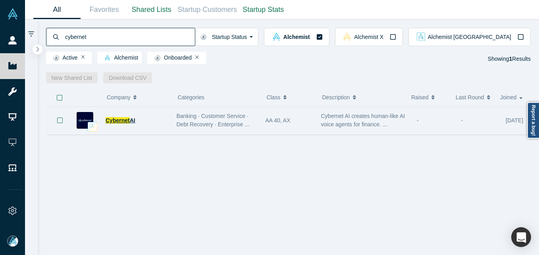
click at [119, 121] on span "Cybernet" at bounding box center [117, 120] width 24 height 6
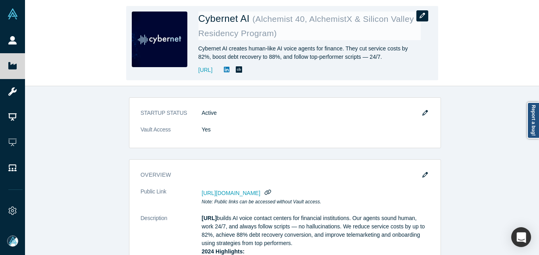
click at [427, 16] on button "button" at bounding box center [422, 15] width 12 height 11
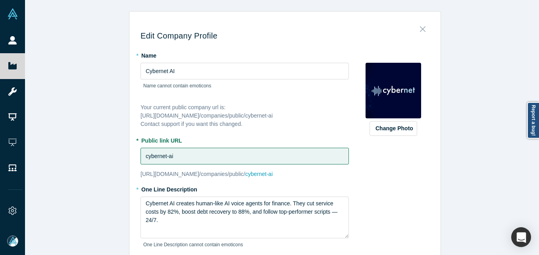
click at [424, 24] on button "Close" at bounding box center [422, 26] width 17 height 11
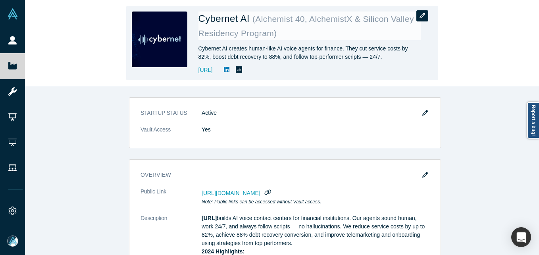
click at [419, 14] on icon "button" at bounding box center [422, 16] width 6 height 6
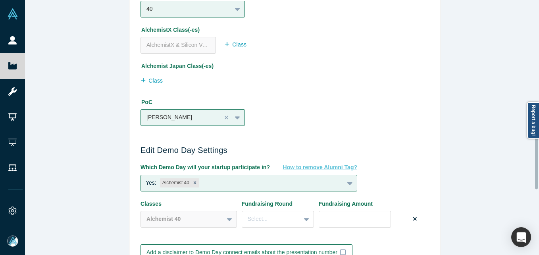
scroll to position [516, 0]
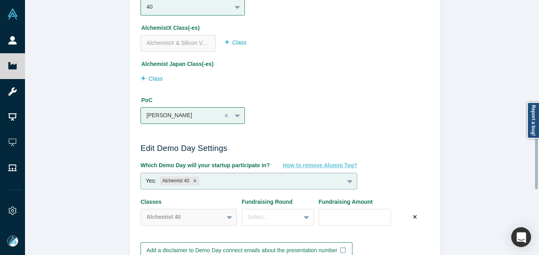
click at [223, 178] on div "Yes: Alchemist 40" at bounding box center [248, 181] width 217 height 17
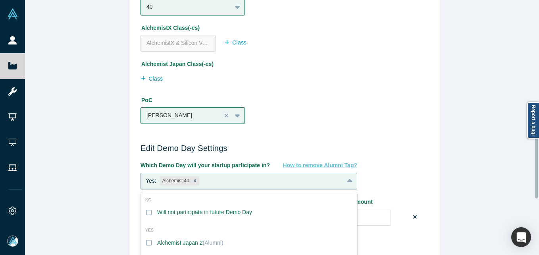
scroll to position [553, 0]
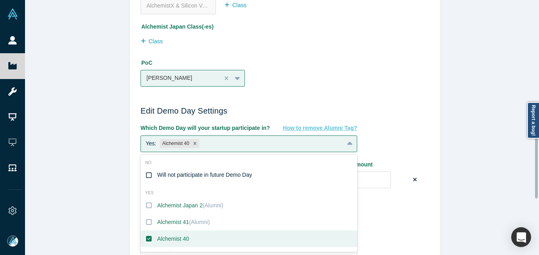
click at [153, 174] on label "Will not participate in future Demo Day" at bounding box center [248, 175] width 217 height 17
click at [0, 0] on input "Will not participate in future Demo Day" at bounding box center [0, 0] width 0 height 0
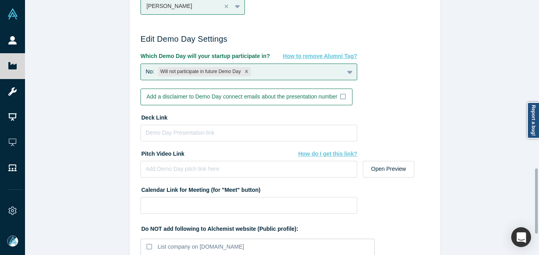
scroll to position [737, 0]
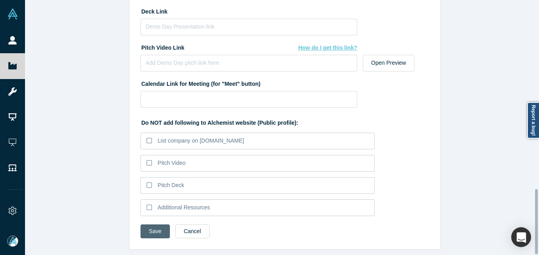
click at [159, 224] on button "Save" at bounding box center [154, 231] width 29 height 14
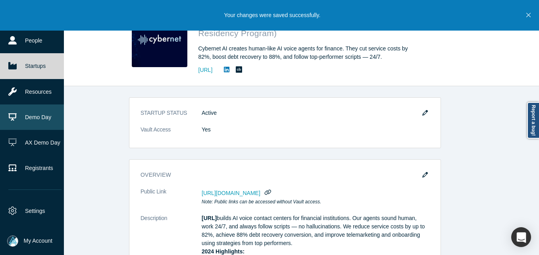
click at [32, 117] on link "Demo Day" at bounding box center [35, 116] width 70 height 25
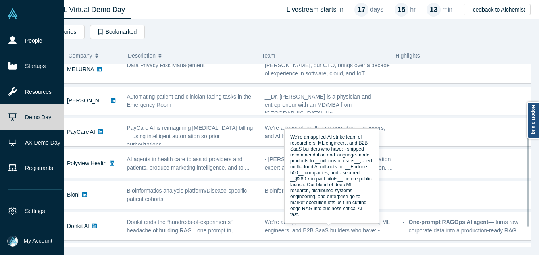
scroll to position [123, 0]
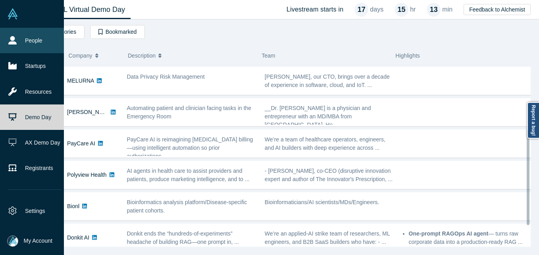
click at [8, 40] on link "People" at bounding box center [35, 40] width 70 height 25
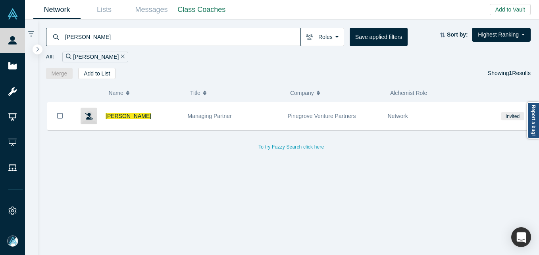
click at [136, 38] on input "[PERSON_NAME]" at bounding box center [182, 36] width 236 height 19
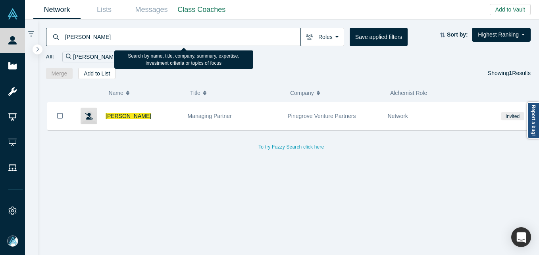
click at [136, 38] on input "[PERSON_NAME]" at bounding box center [182, 36] width 236 height 19
paste input "[URL][DOMAIN_NAME]"
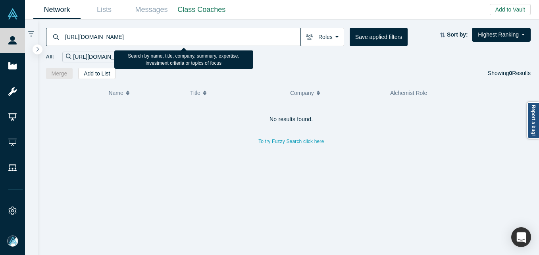
drag, startPoint x: 202, startPoint y: 35, endPoint x: -2, endPoint y: 32, distance: 203.5
click at [0, 32] on html "People Startups Resources Demo Day AX Demo Day Registrants Settings Dashboard E…" at bounding box center [269, 127] width 539 height 255
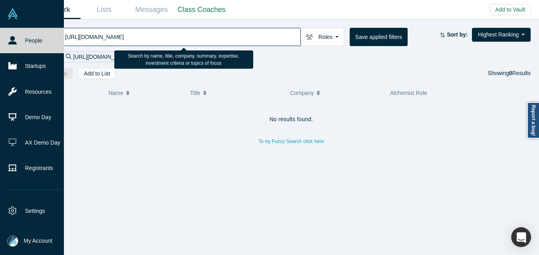
paste input "[EMAIL_ADDRESS][DOMAIN_NAME]"
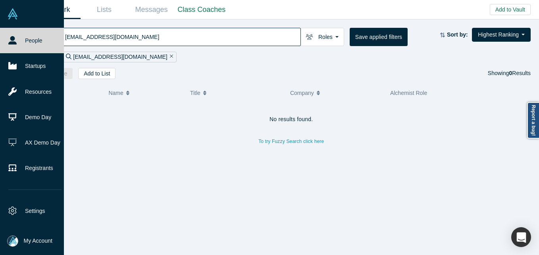
type input "[EMAIL_ADDRESS][DOMAIN_NAME]"
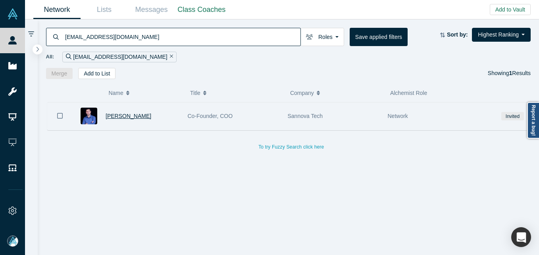
click at [127, 117] on span "[PERSON_NAME]" at bounding box center [128, 116] width 46 height 6
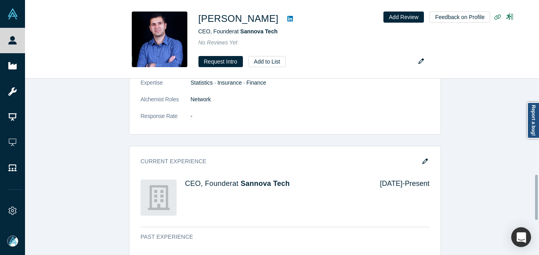
scroll to position [397, 0]
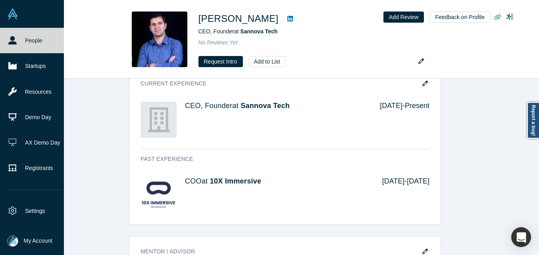
click at [6, 46] on link "People" at bounding box center [35, 40] width 70 height 25
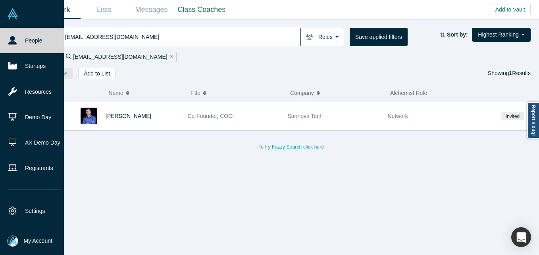
click at [14, 236] on img at bounding box center [12, 240] width 11 height 11
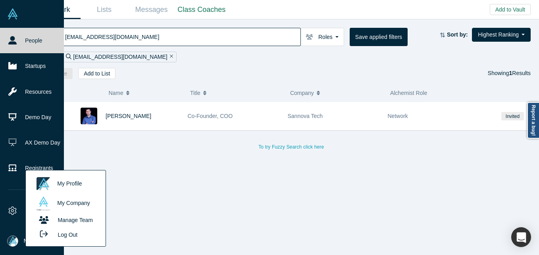
click at [65, 236] on button "Log Out" at bounding box center [57, 234] width 48 height 15
